Goal: Find specific page/section: Find specific page/section

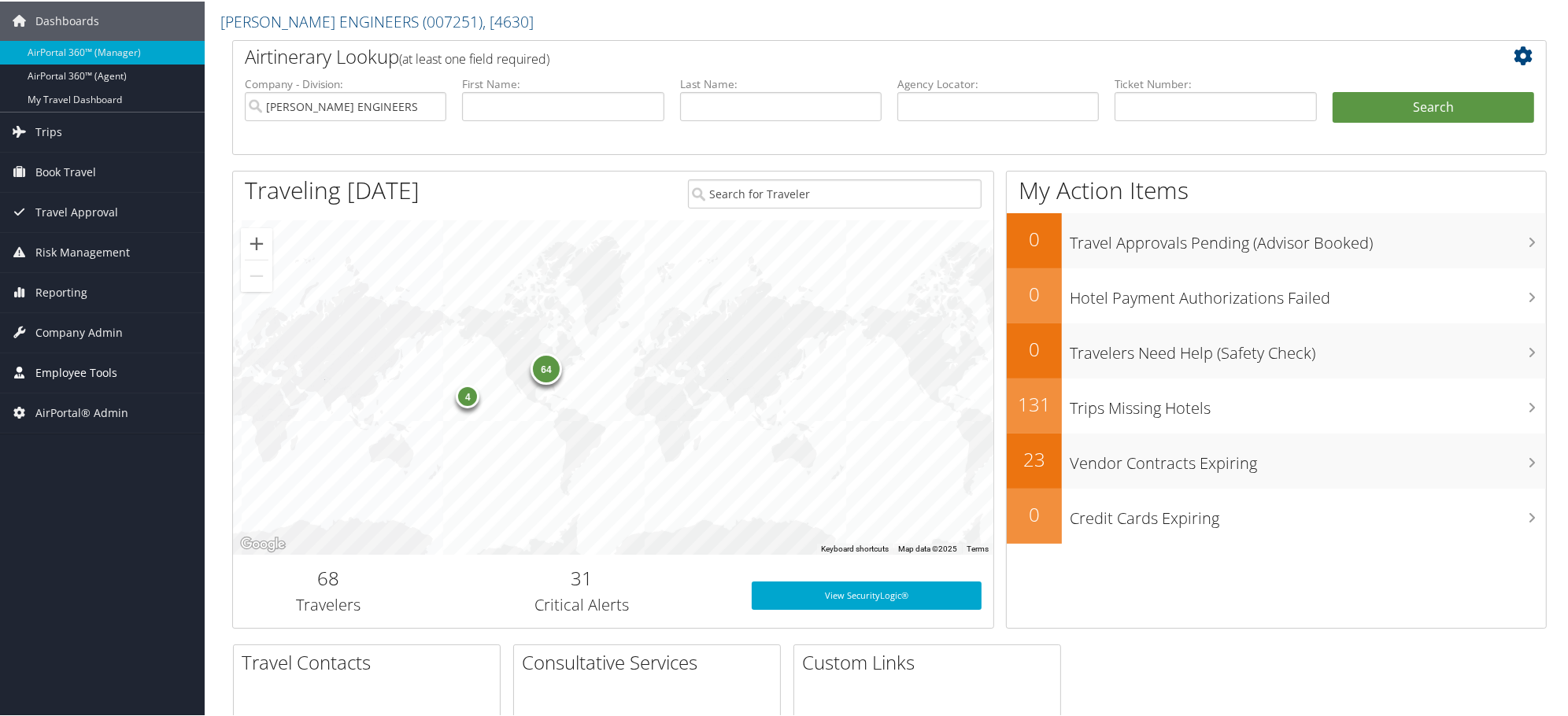
scroll to position [88, 0]
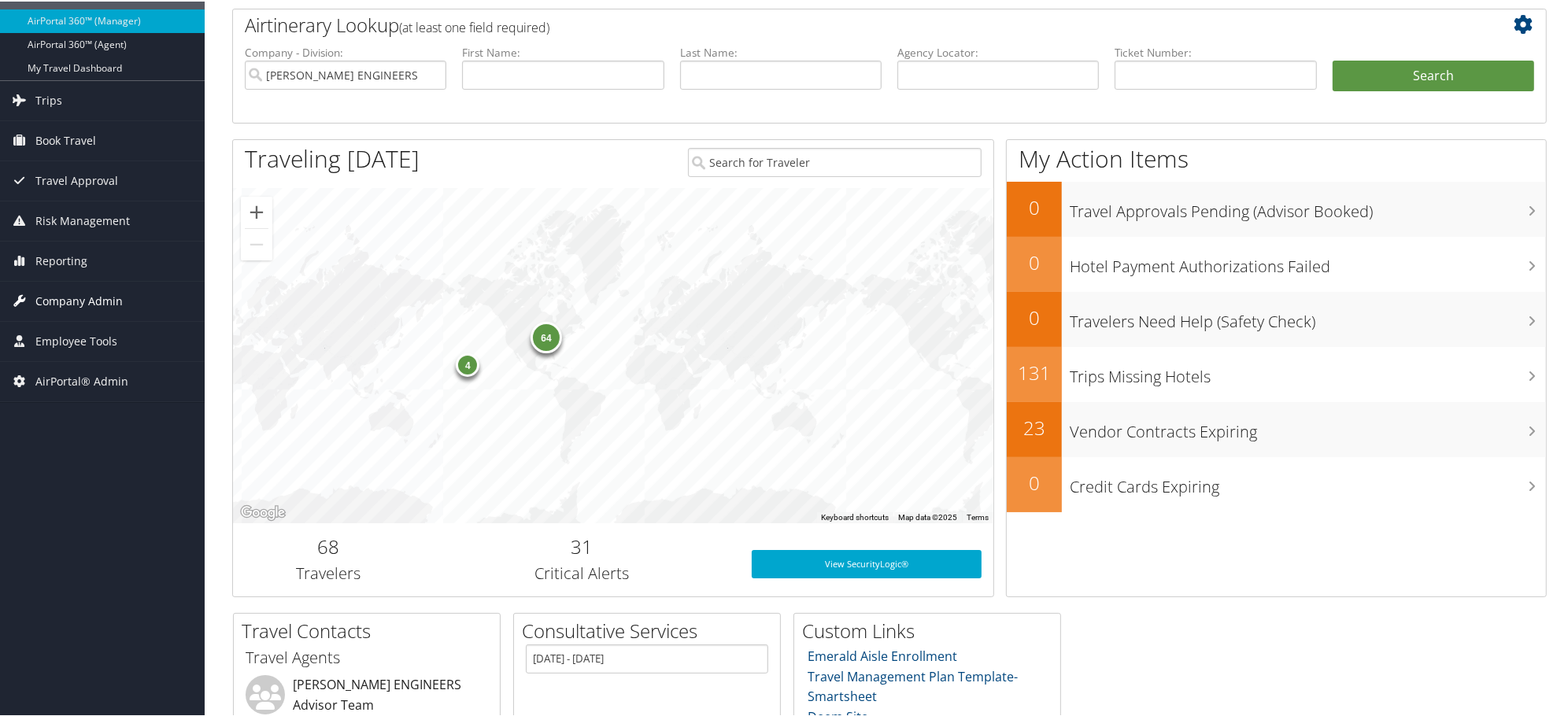
click at [67, 295] on span "Company Admin" at bounding box center [80, 300] width 88 height 39
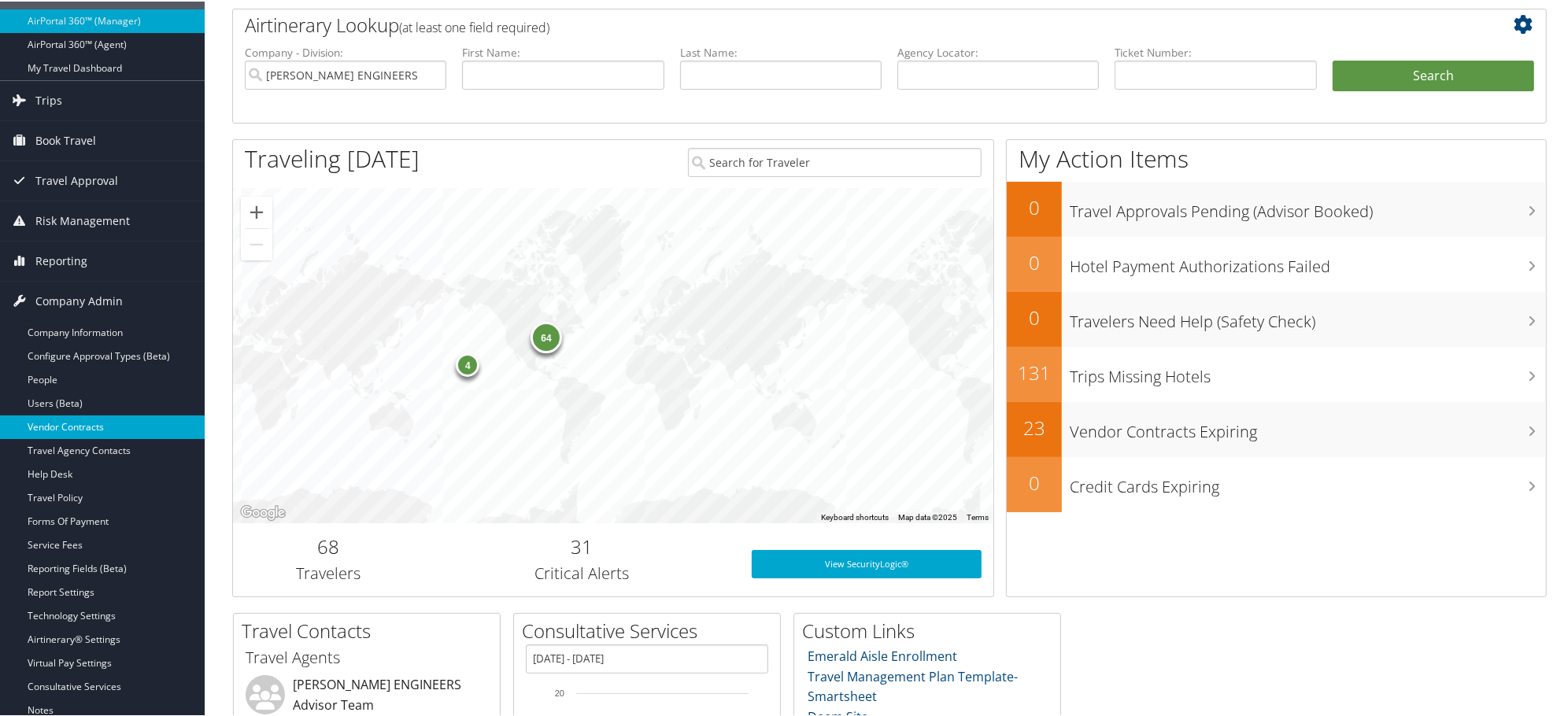
click at [55, 425] on link "Vendor Contracts" at bounding box center [102, 426] width 204 height 23
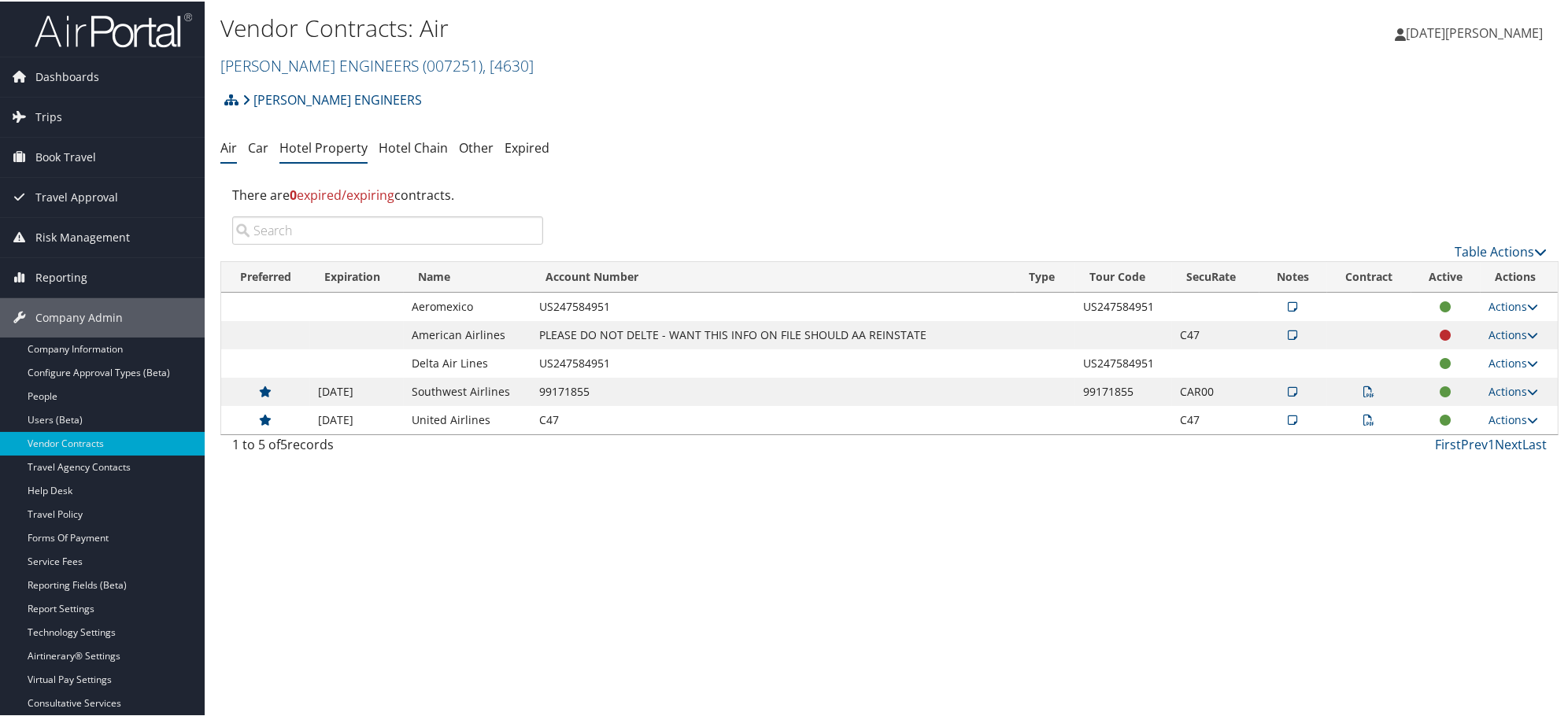
click at [340, 143] on link "Hotel Property" at bounding box center [323, 146] width 88 height 17
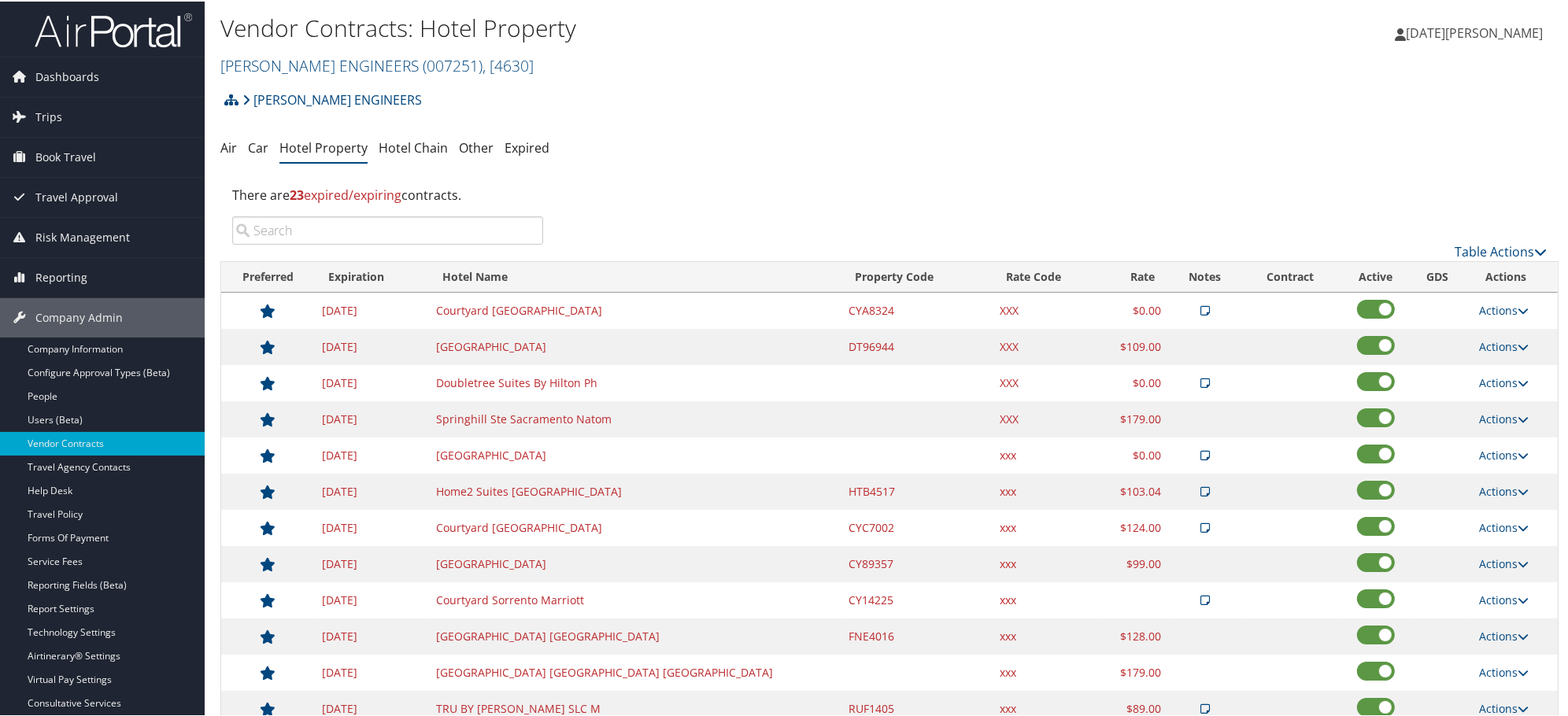
click at [444, 221] on input "search" at bounding box center [387, 229] width 311 height 29
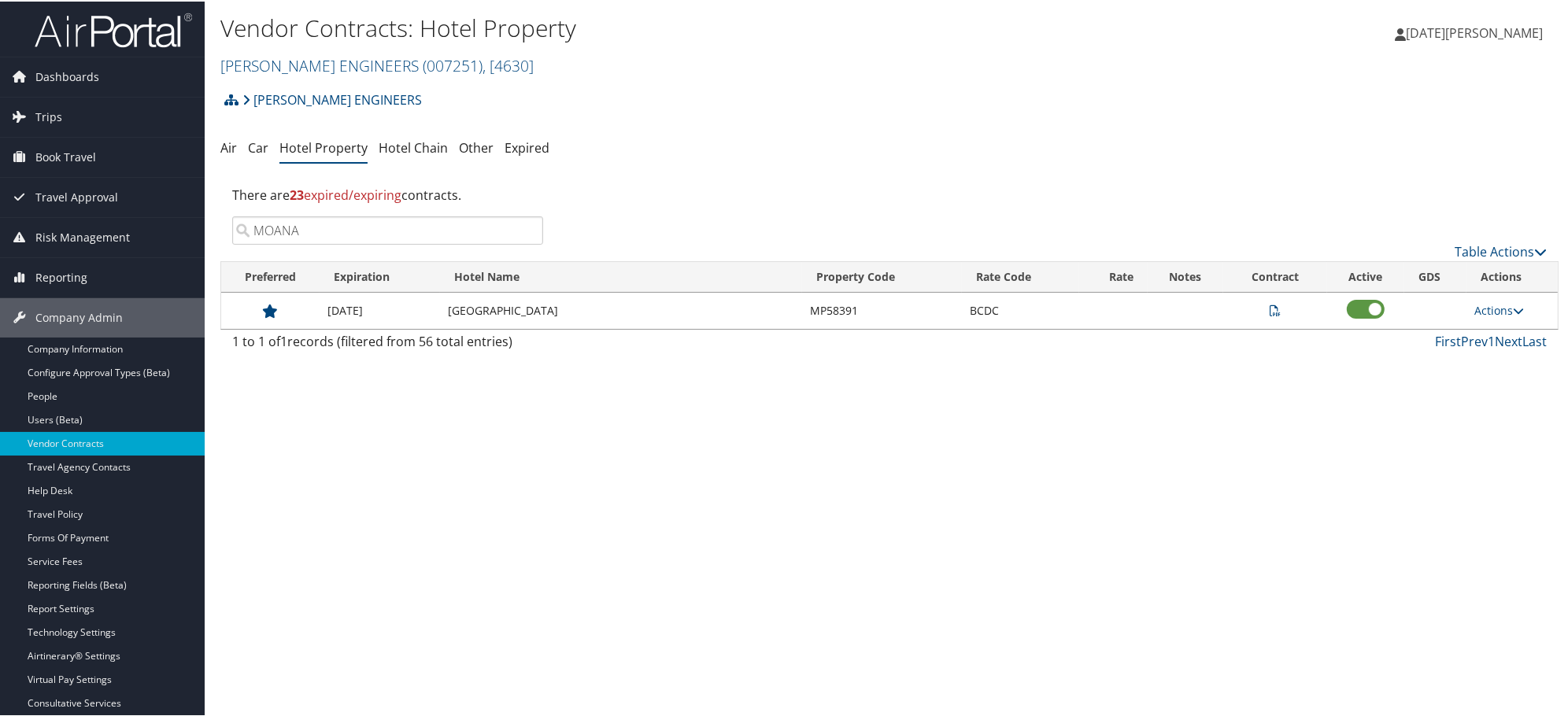
click at [1262, 314] on td at bounding box center [1275, 309] width 104 height 36
click at [1263, 312] on td at bounding box center [1275, 309] width 104 height 36
click at [1270, 313] on icon at bounding box center [1275, 309] width 11 height 11
click at [367, 229] on input "MOANA" at bounding box center [387, 229] width 311 height 29
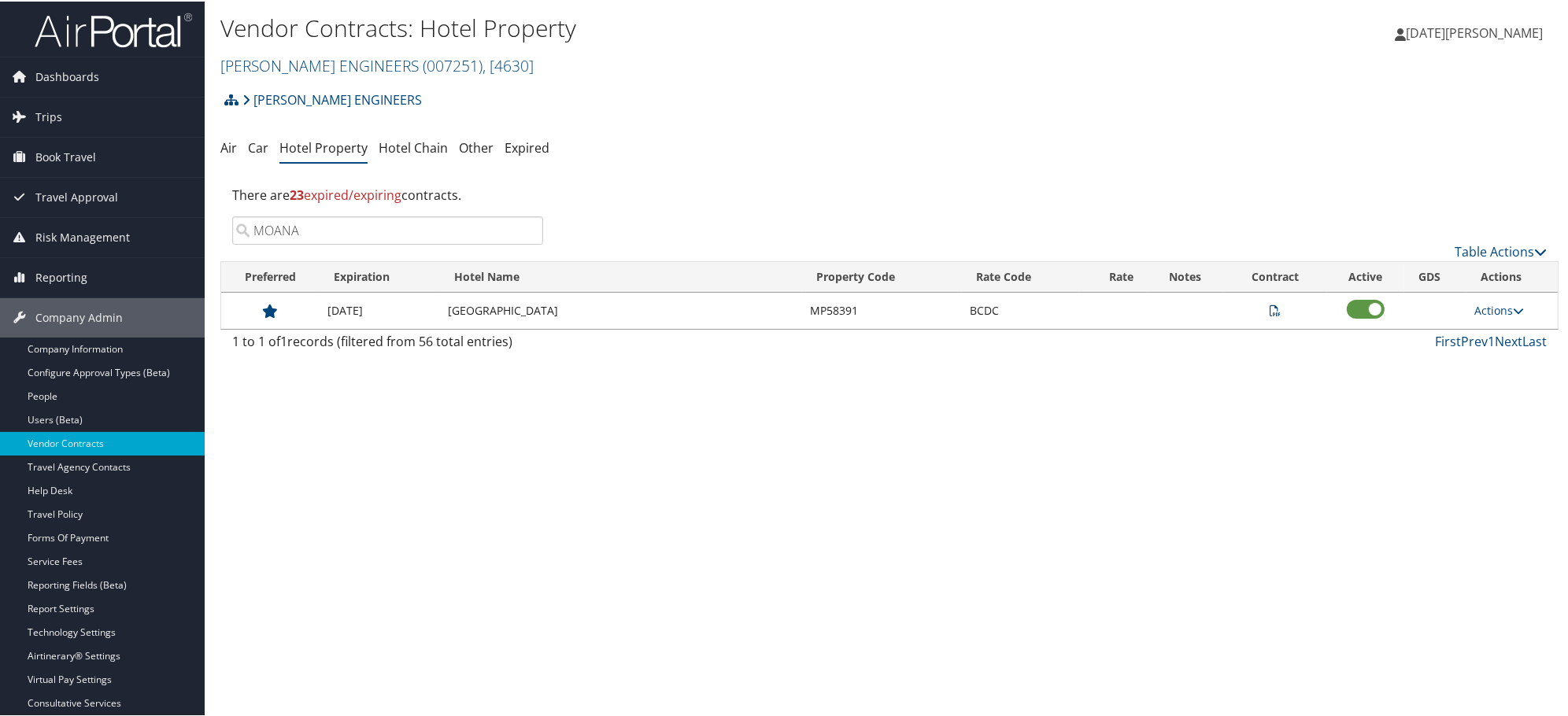
paste input "ALOFT"
click at [1270, 305] on icon at bounding box center [1275, 309] width 11 height 11
click at [1270, 306] on icon at bounding box center [1275, 309] width 11 height 11
drag, startPoint x: 704, startPoint y: 467, endPoint x: 706, endPoint y: 450, distance: 17.1
click at [706, 453] on div "Vendor Contracts: Hotel Property [PERSON_NAME] ENGINEERS ( 007251 ) , [ 4630 ] …" at bounding box center [889, 358] width 1370 height 716
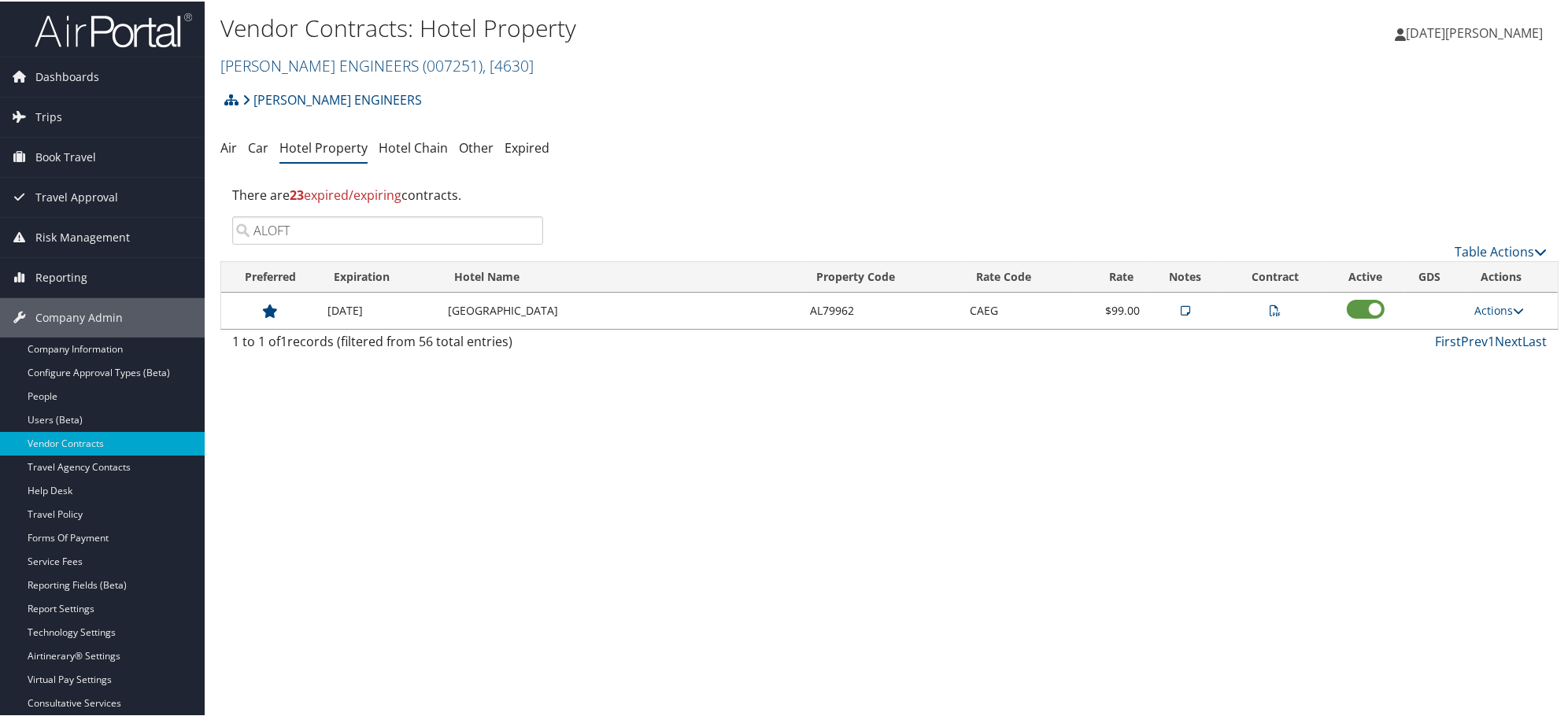
click at [350, 234] on input "ALOFT" at bounding box center [387, 229] width 311 height 29
paste input "Courtyard Addi Quorum Marriott"
click at [1182, 307] on icon at bounding box center [1186, 309] width 10 height 11
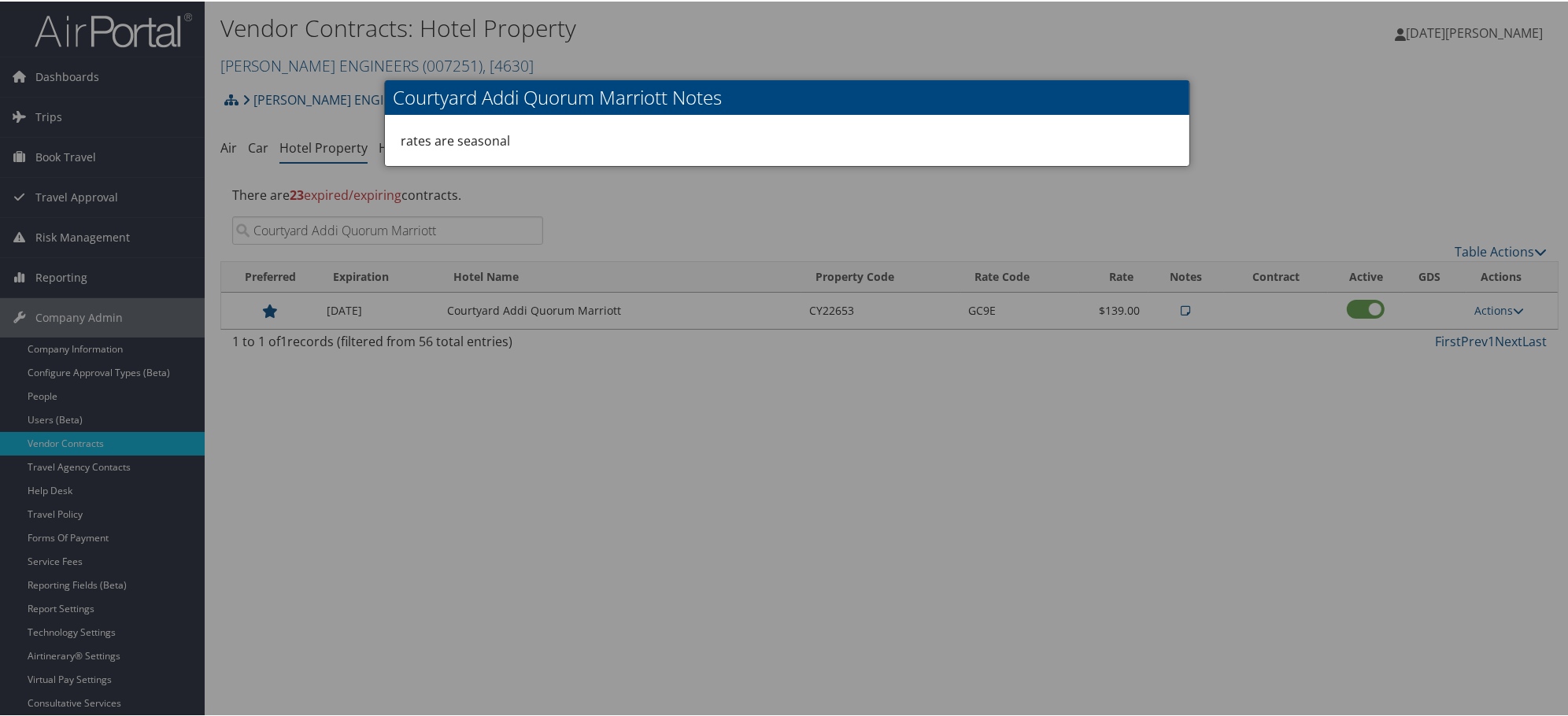
click at [900, 500] on div at bounding box center [787, 358] width 1574 height 716
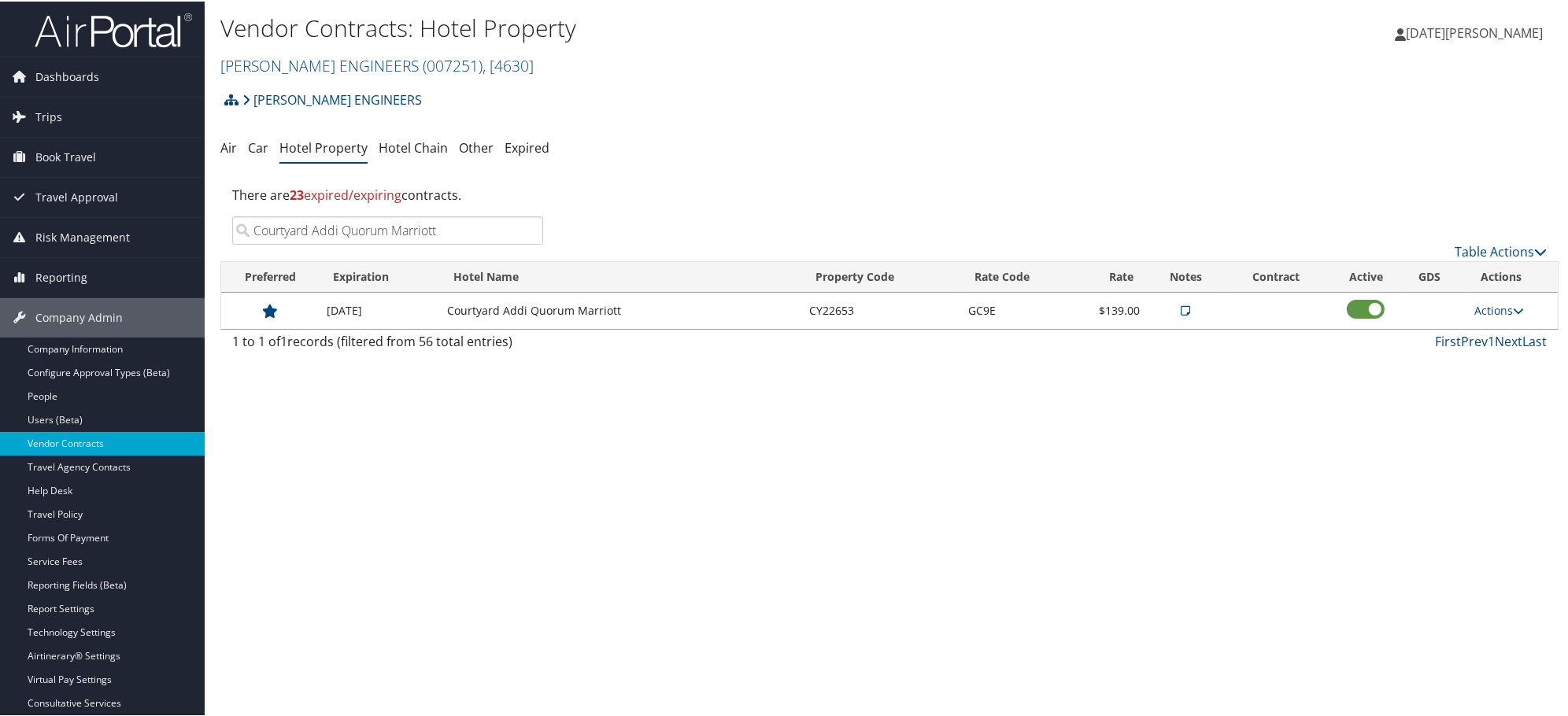
click at [380, 232] on input "Courtyard Addi Quorum Marriott" at bounding box center [387, 229] width 311 height 29
paste input "LITTLETON"
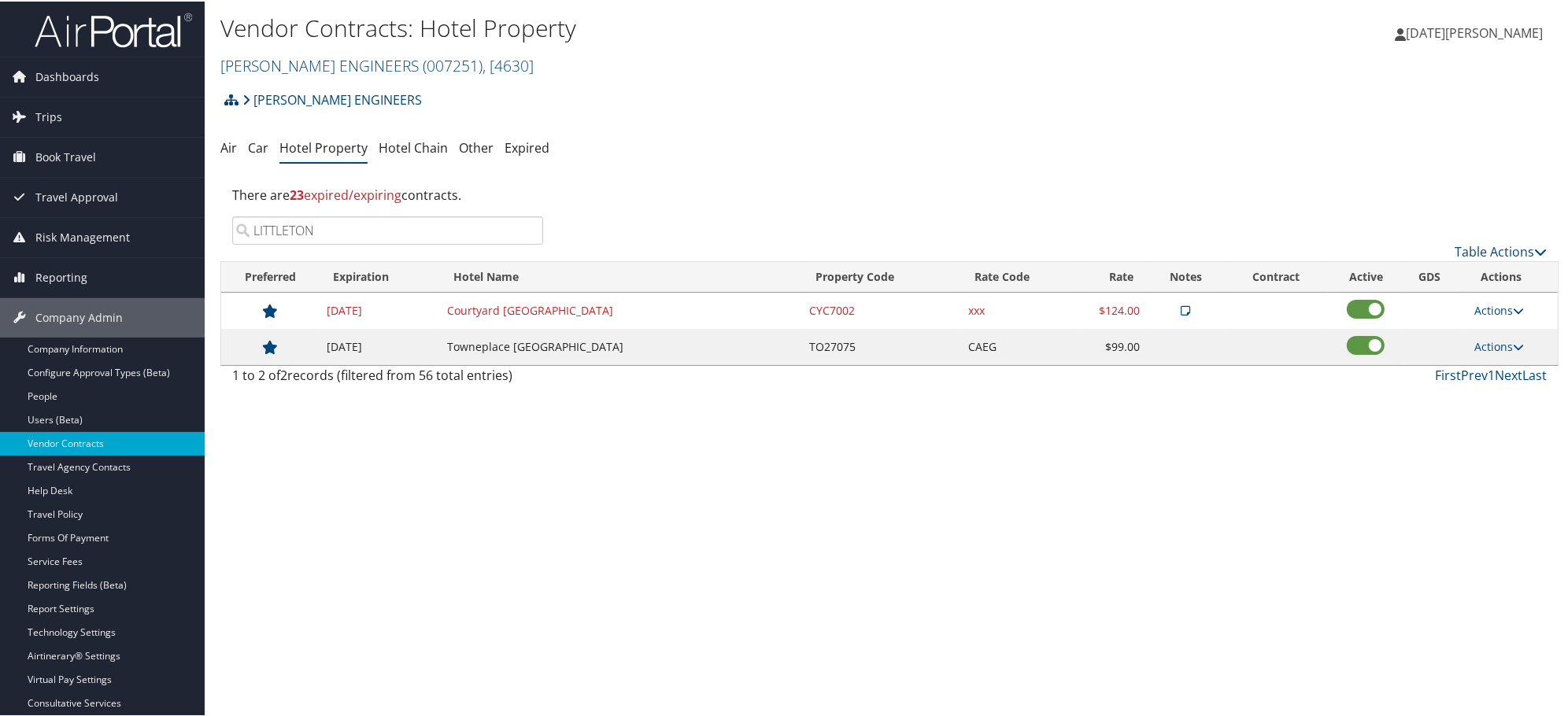
click at [310, 225] on input "LITTLETON" at bounding box center [387, 229] width 311 height 29
paste input "Northwest"
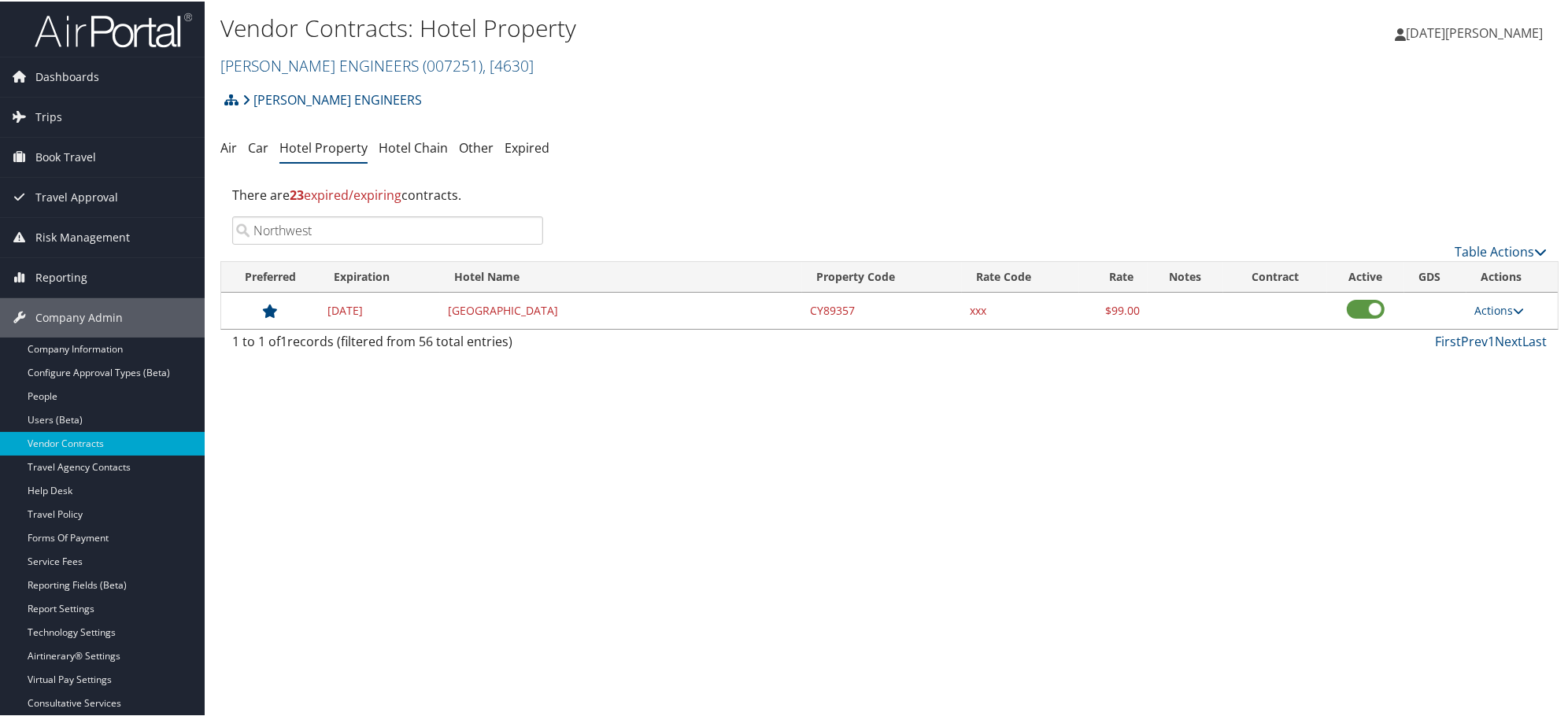
click at [358, 224] on input "Northwest" at bounding box center [387, 229] width 311 height 29
paste input "ODESSA"
click at [358, 224] on input "NorthwestODESSA" at bounding box center [387, 229] width 311 height 29
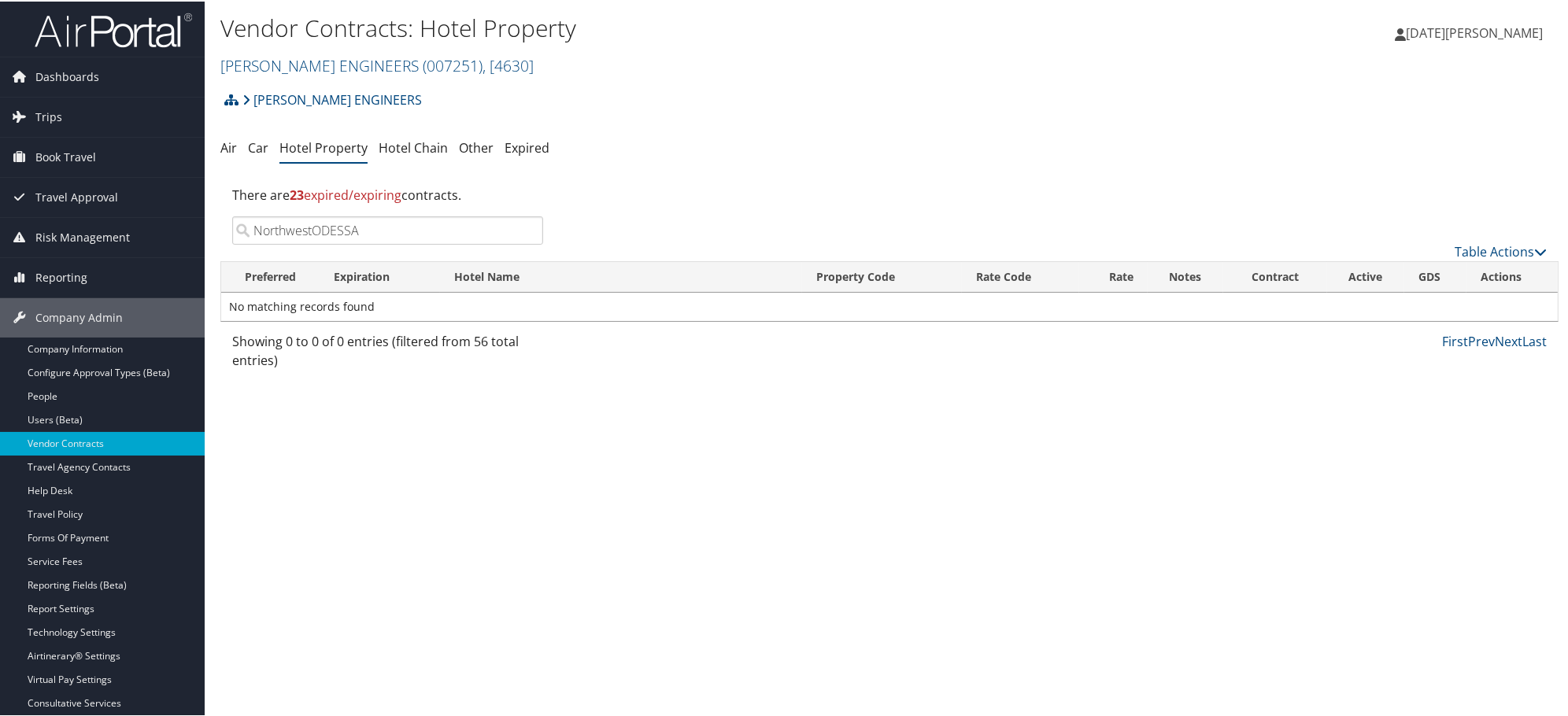
click at [358, 224] on input "NorthwestODESSA" at bounding box center [387, 229] width 311 height 29
paste input "search"
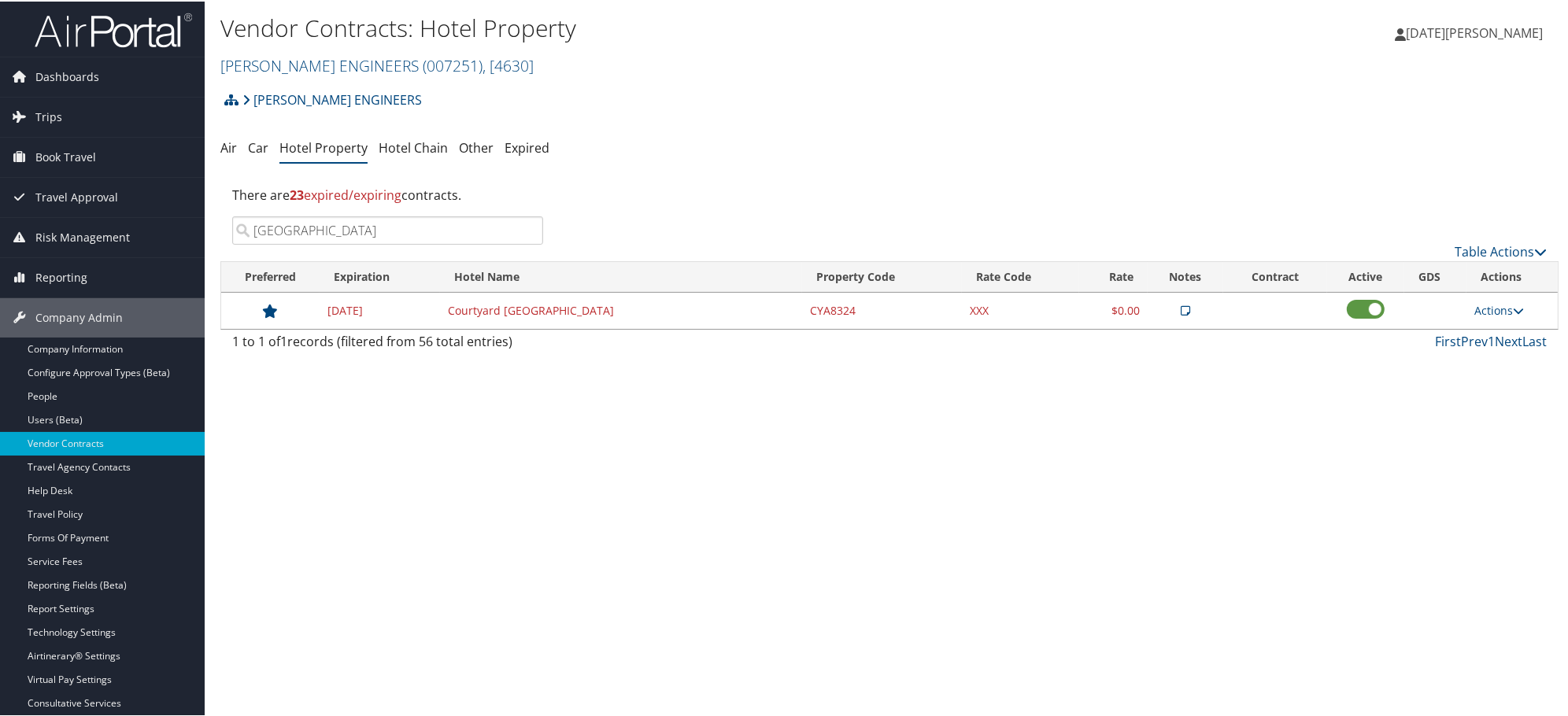
click at [1182, 307] on icon at bounding box center [1185, 309] width 10 height 11
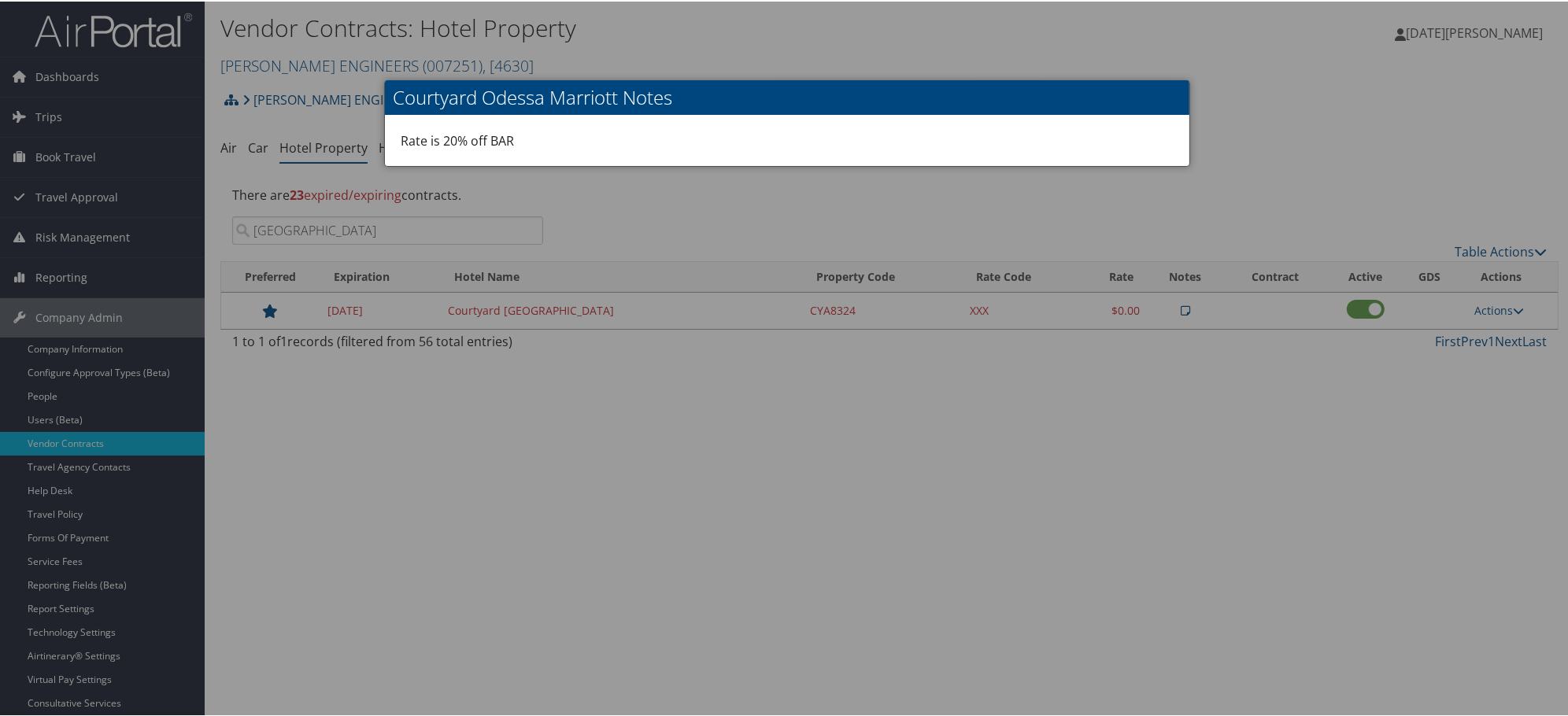
click at [1187, 444] on div at bounding box center [787, 358] width 1574 height 716
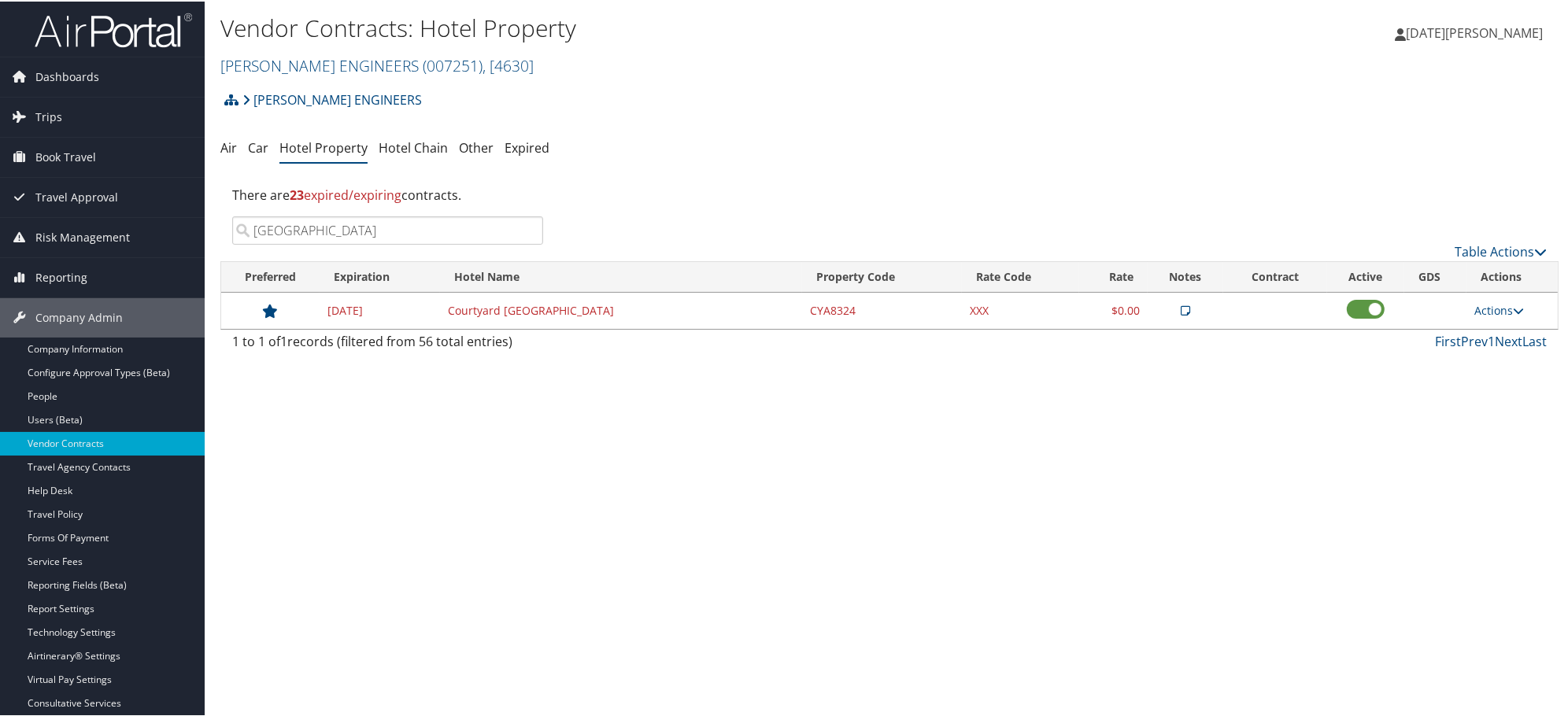
click at [340, 225] on input "ODESSA" at bounding box center [387, 229] width 311 height 29
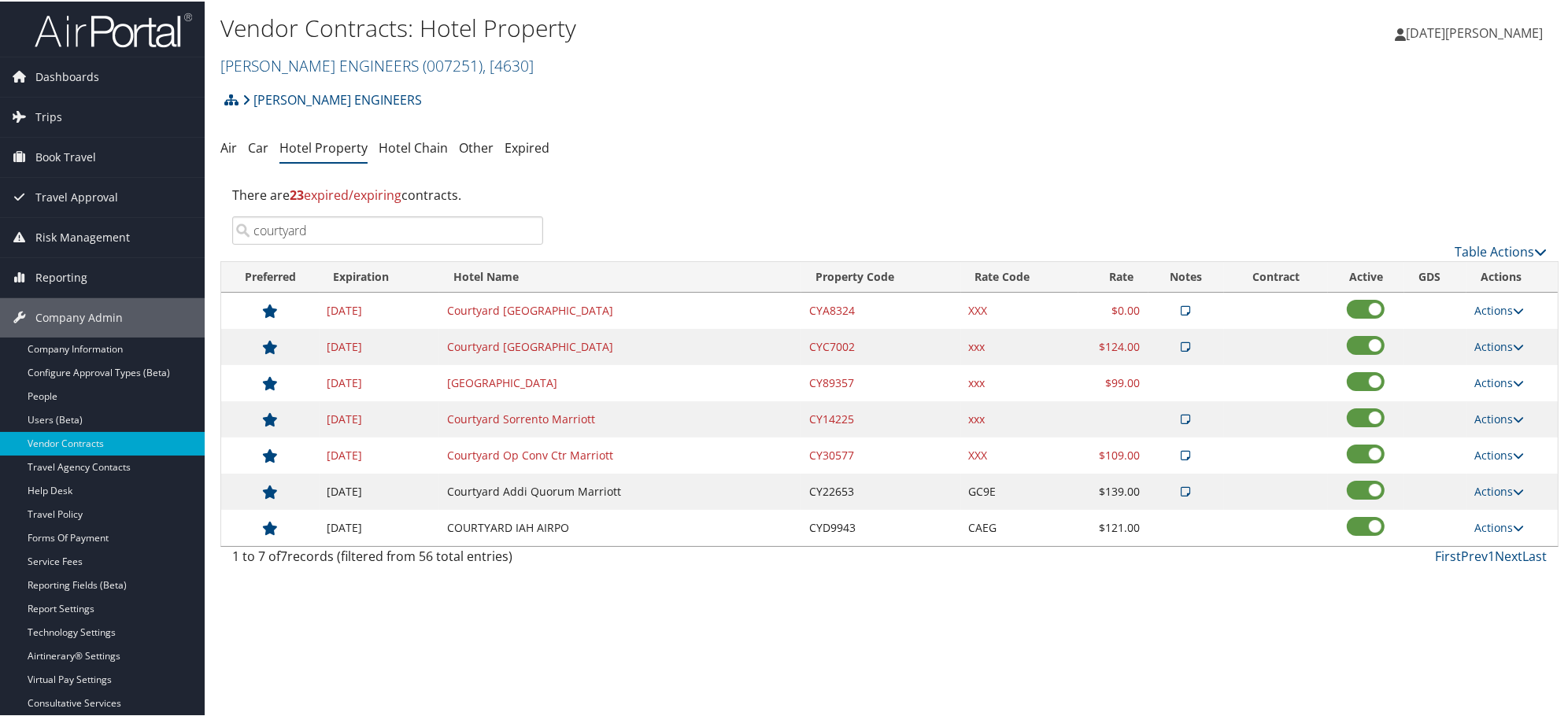
click at [379, 222] on input "courtyard" at bounding box center [387, 229] width 311 height 29
paste input "SORRENTO"
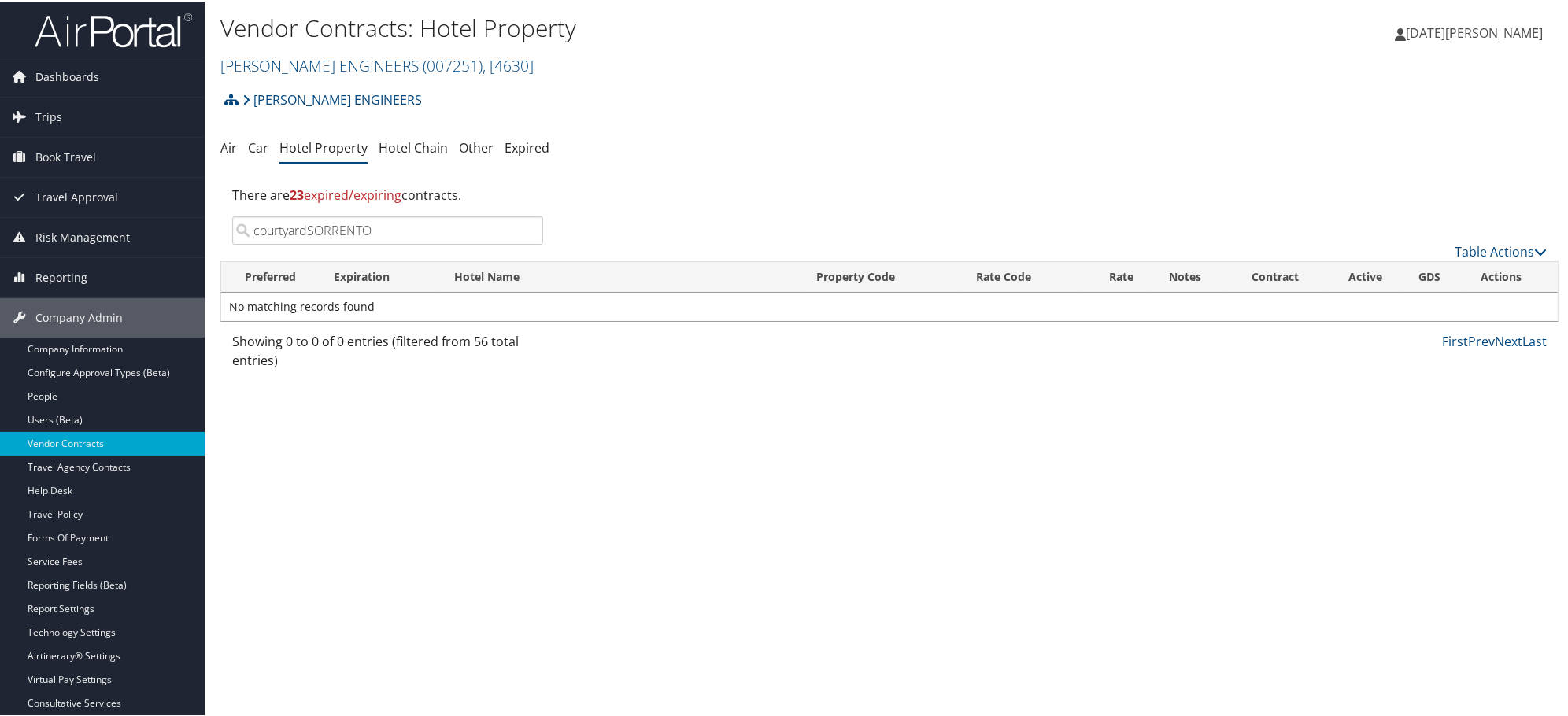
click at [379, 222] on input "courtyardSORRENTO" at bounding box center [387, 229] width 311 height 29
paste input "search"
click at [1181, 315] on icon at bounding box center [1185, 309] width 10 height 11
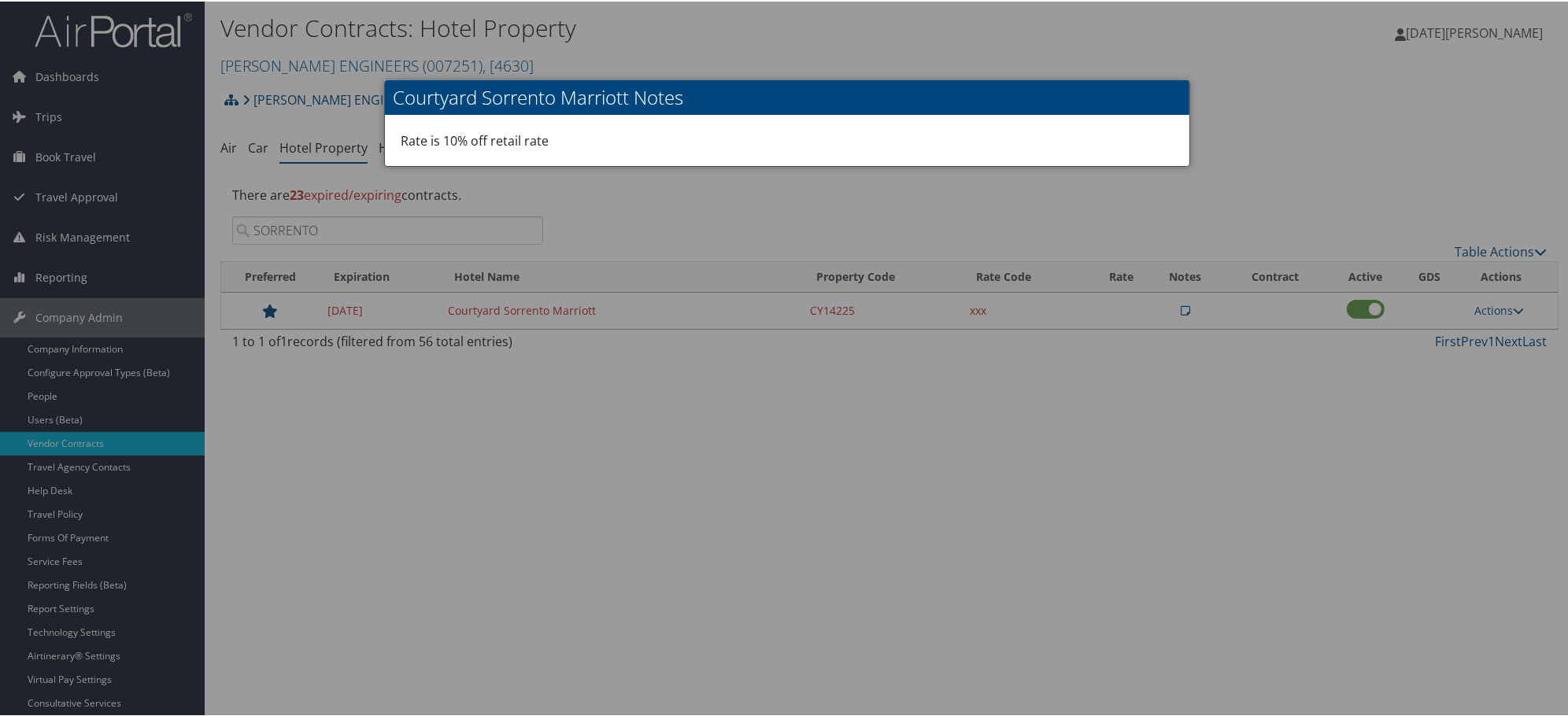
click at [929, 423] on div at bounding box center [787, 358] width 1574 height 716
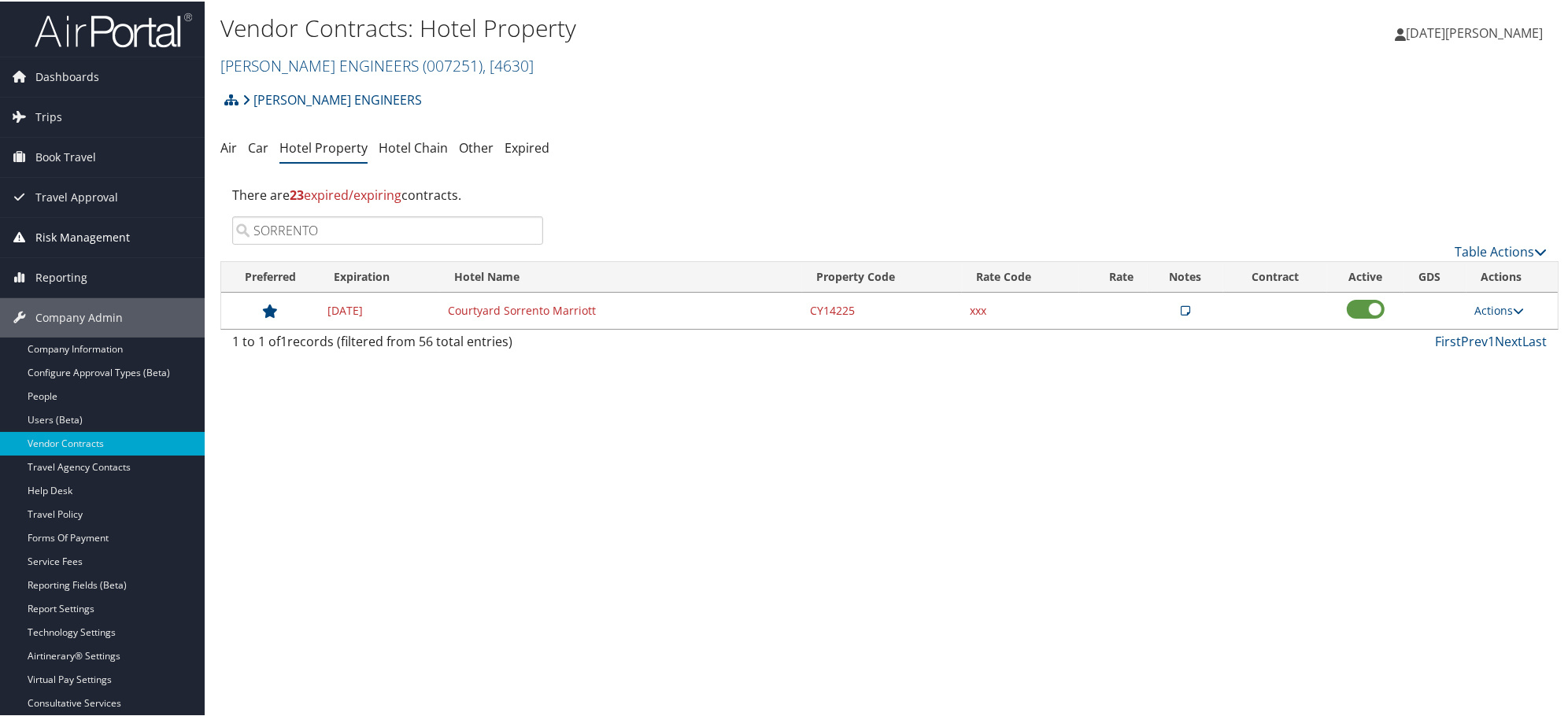
drag, startPoint x: 332, startPoint y: 223, endPoint x: 116, endPoint y: 232, distance: 216.2
click at [116, 230] on div "Dashboards AirPortal 360™ (Manager) AirPortal 360™ (Agent) My Travel Dashboard …" at bounding box center [787, 358] width 1574 height 716
paste input "CROWNE"
click at [1271, 312] on icon at bounding box center [1276, 309] width 11 height 11
click at [436, 232] on input "CROWNE" at bounding box center [387, 229] width 311 height 29
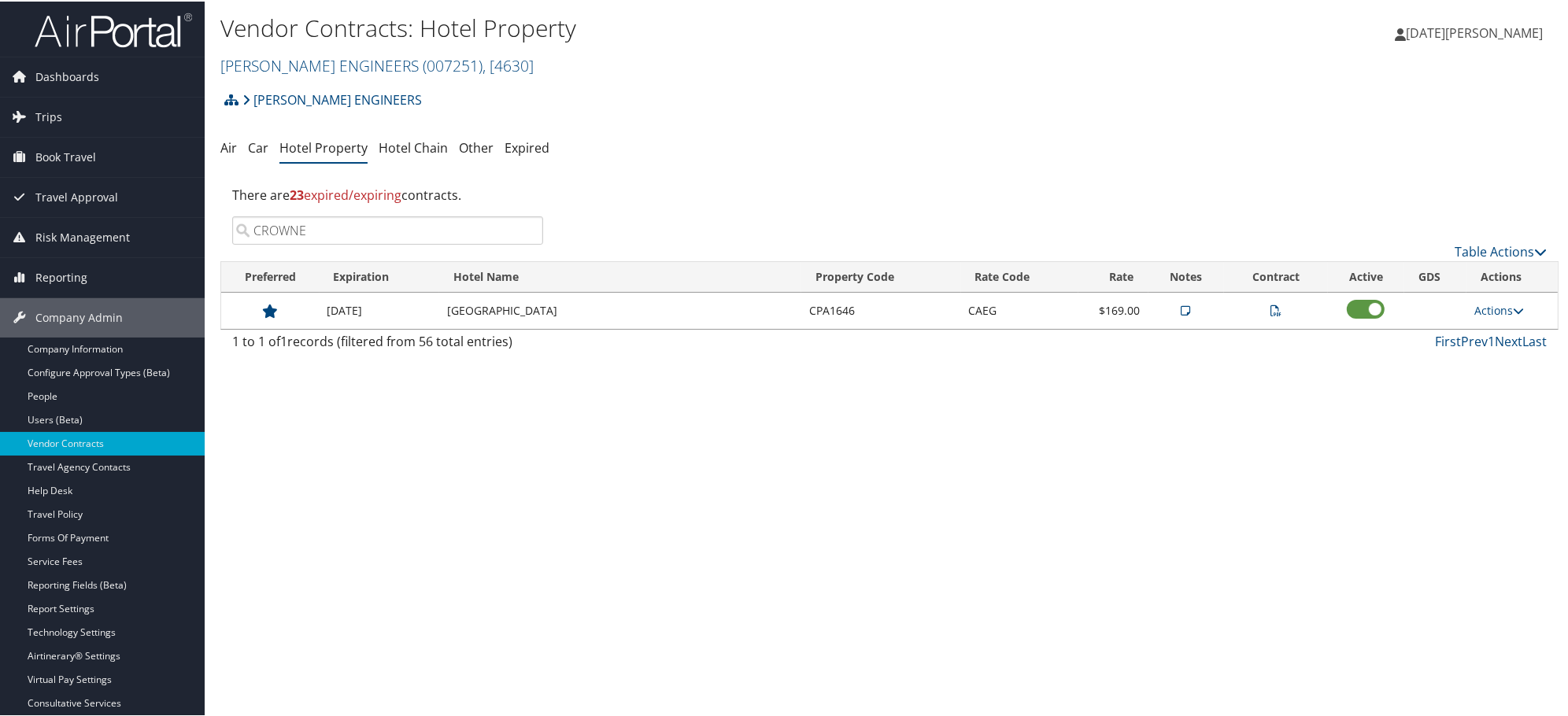
click at [436, 232] on input "CROWNE" at bounding box center [387, 229] width 311 height 29
click at [434, 231] on input "CROWNE" at bounding box center [387, 229] width 311 height 29
drag, startPoint x: 434, startPoint y: 231, endPoint x: 164, endPoint y: 245, distance: 270.4
click at [163, 245] on div "Dashboards AirPortal 360™ (Manager) AirPortal 360™ (Agent) My Travel Dashboard …" at bounding box center [787, 358] width 1574 height 716
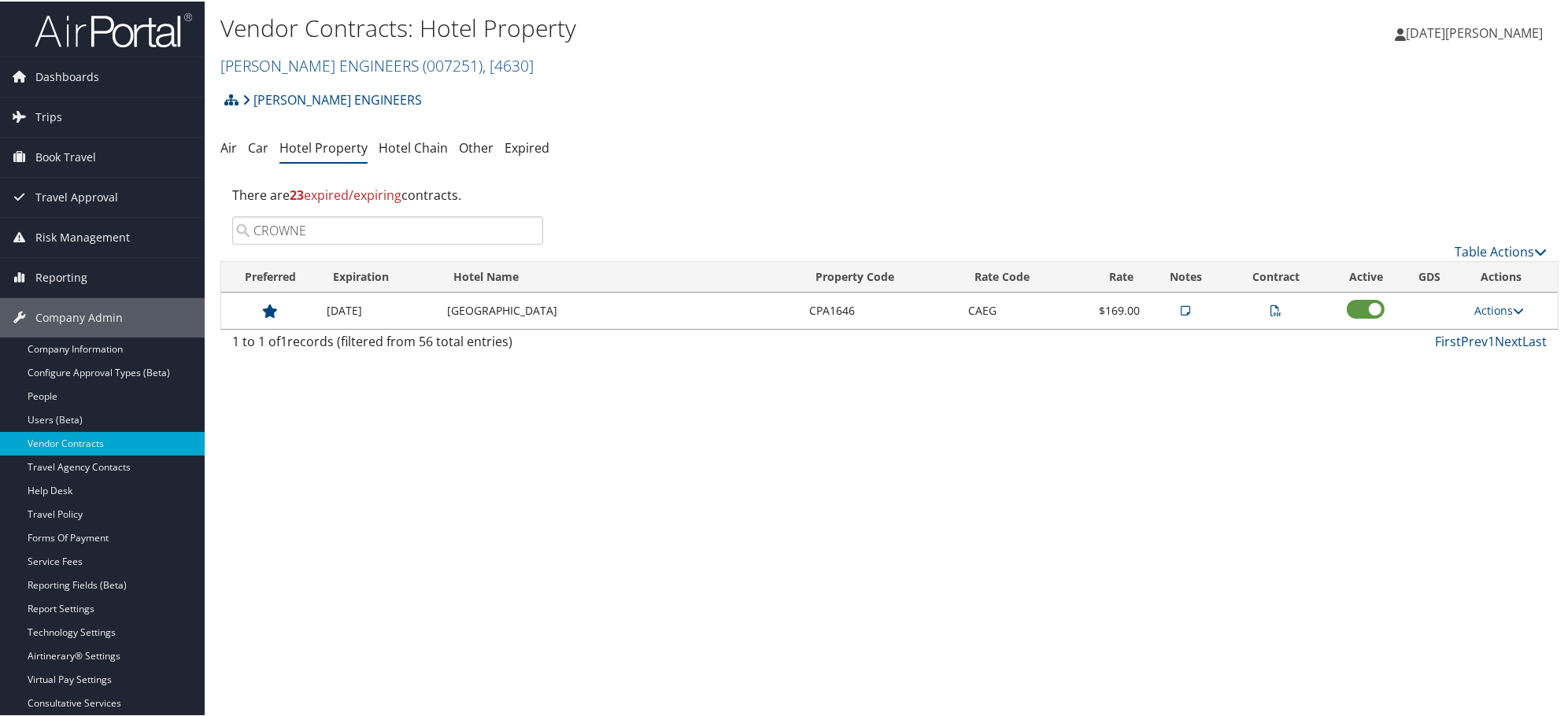
paste input "MAUI"
type input "MAUI"
